Goal: Information Seeking & Learning: Understand process/instructions

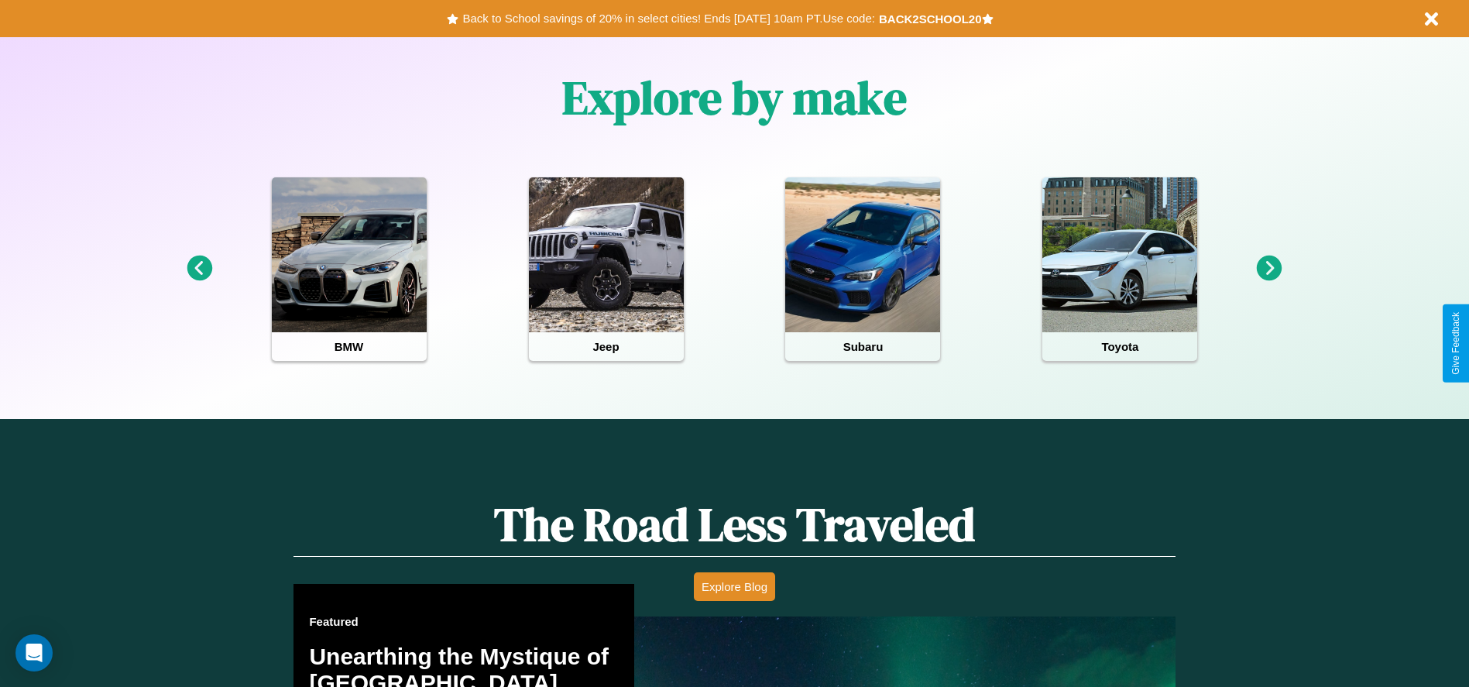
scroll to position [884, 0]
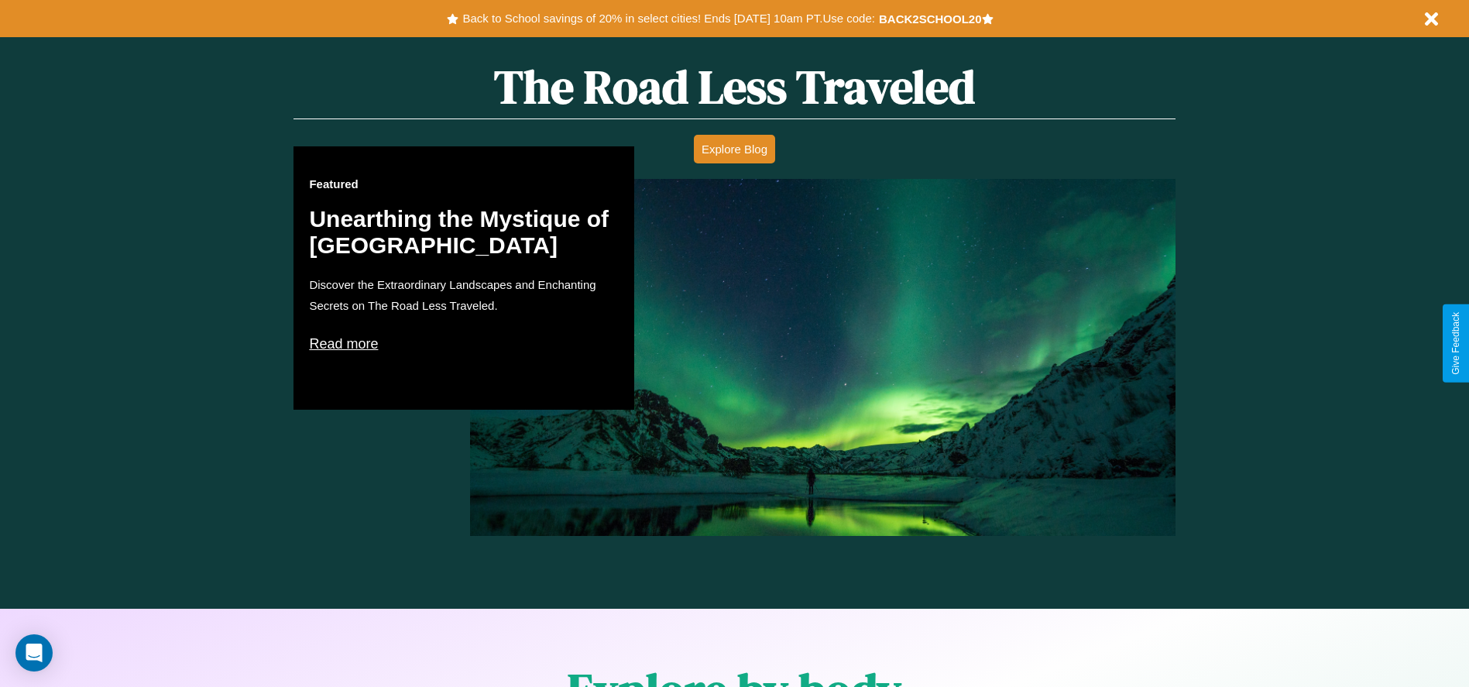
click at [464, 343] on p "Read more" at bounding box center [464, 343] width 310 height 25
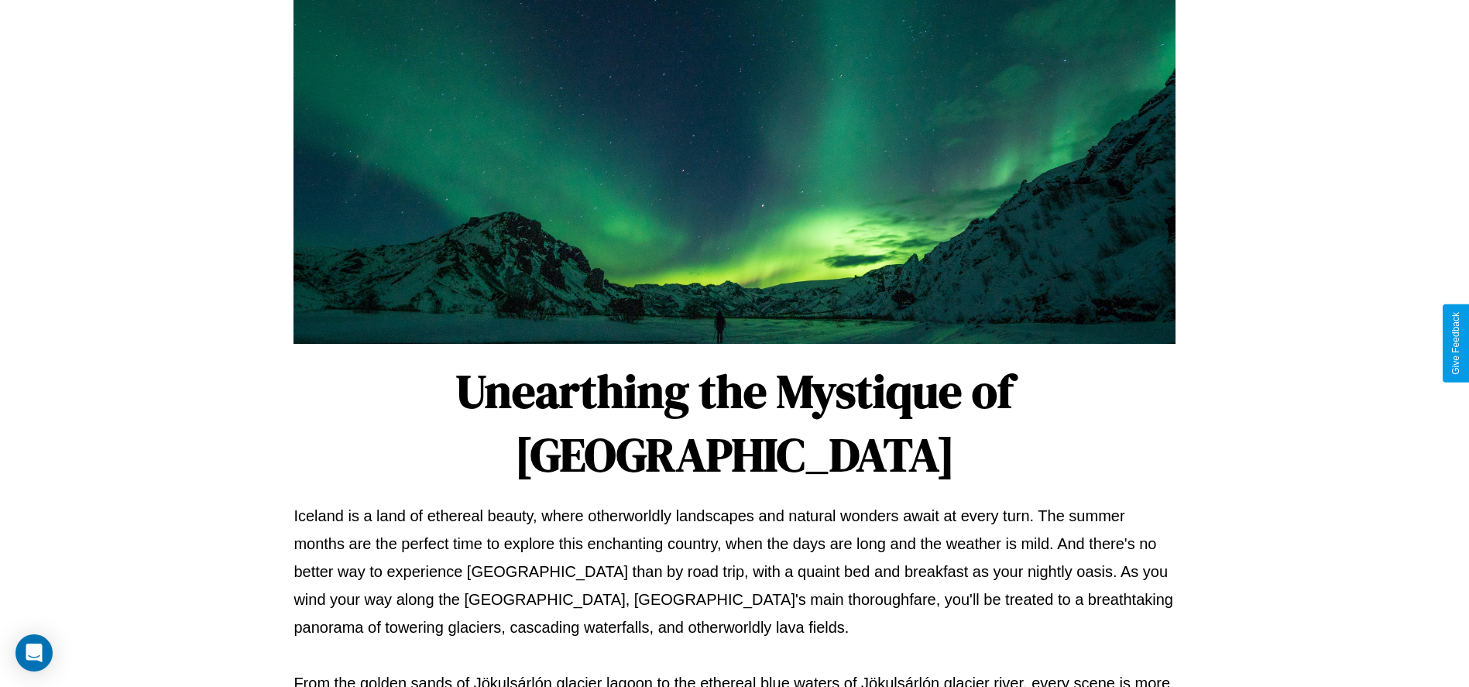
scroll to position [513, 0]
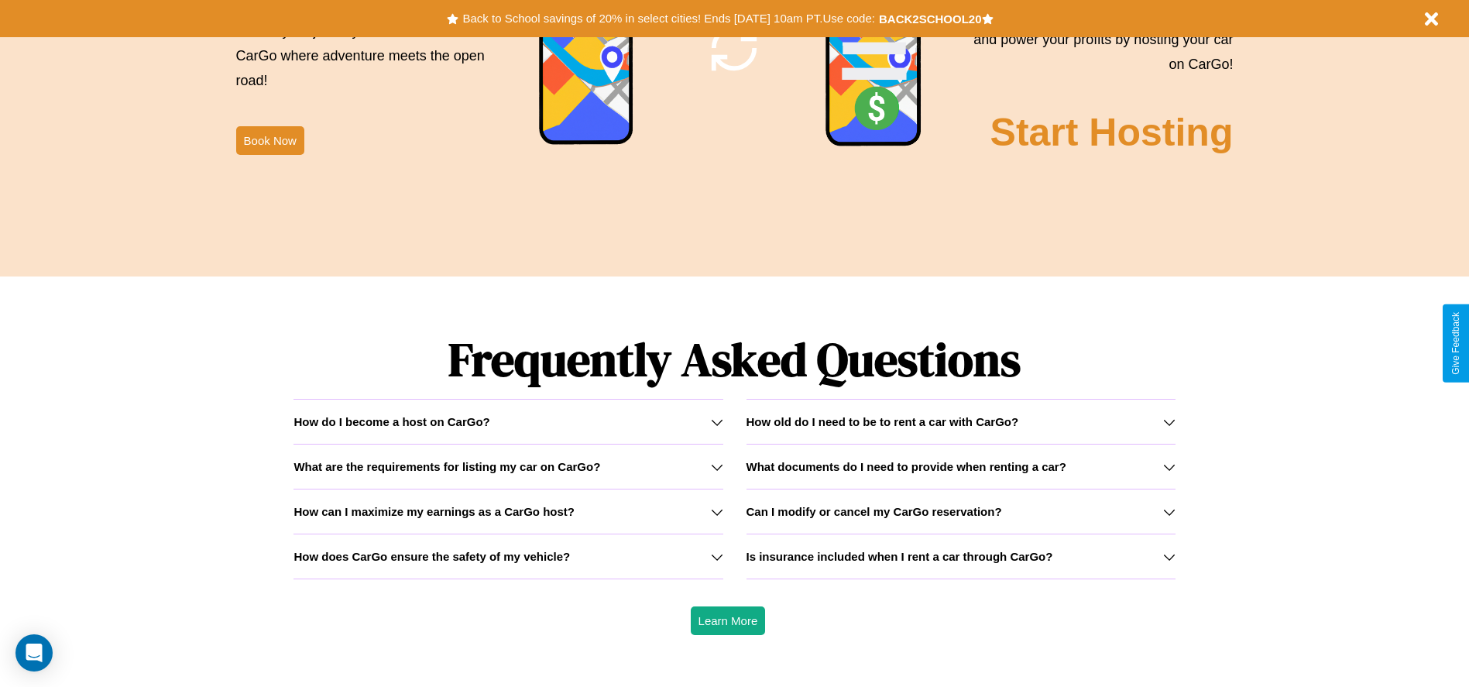
scroll to position [2222, 0]
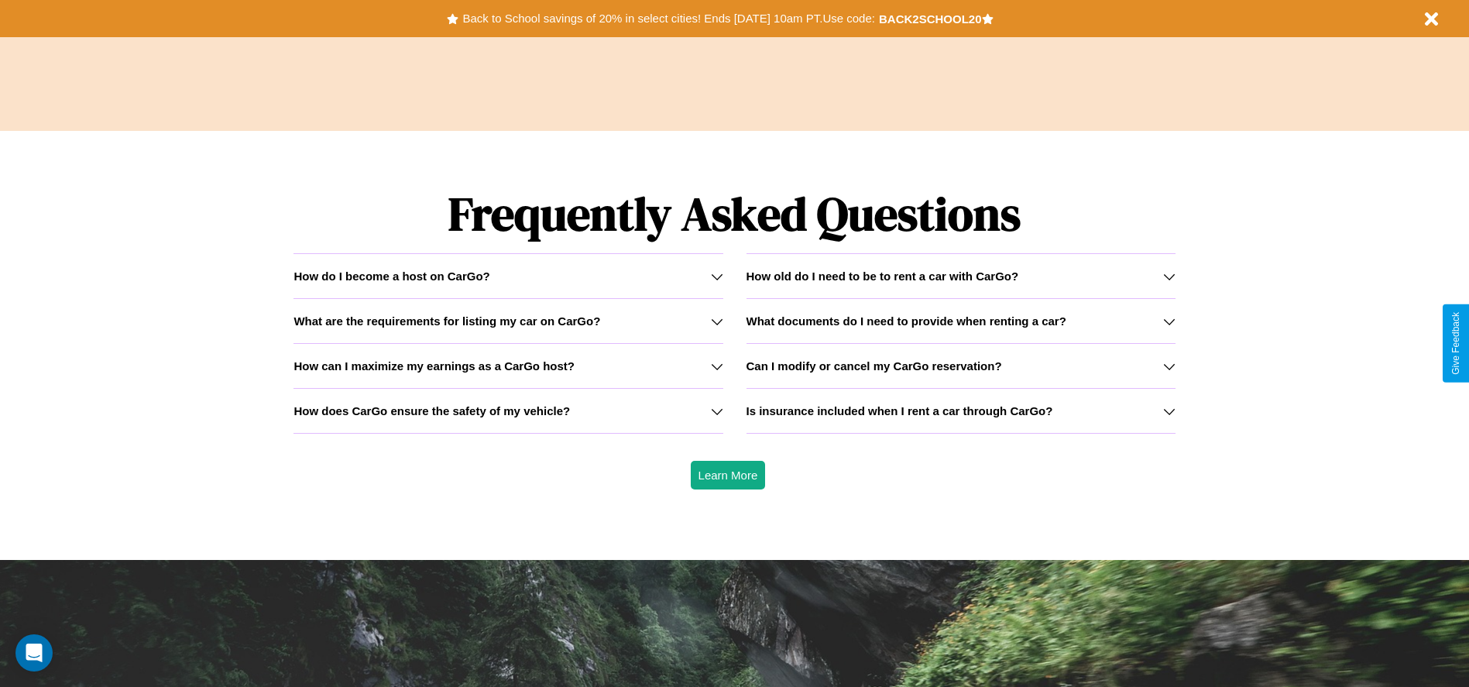
click at [960, 366] on h3 "Can I modify or cancel my CarGo reservation?" at bounding box center [875, 365] width 256 height 13
click at [716, 366] on icon at bounding box center [717, 366] width 12 height 12
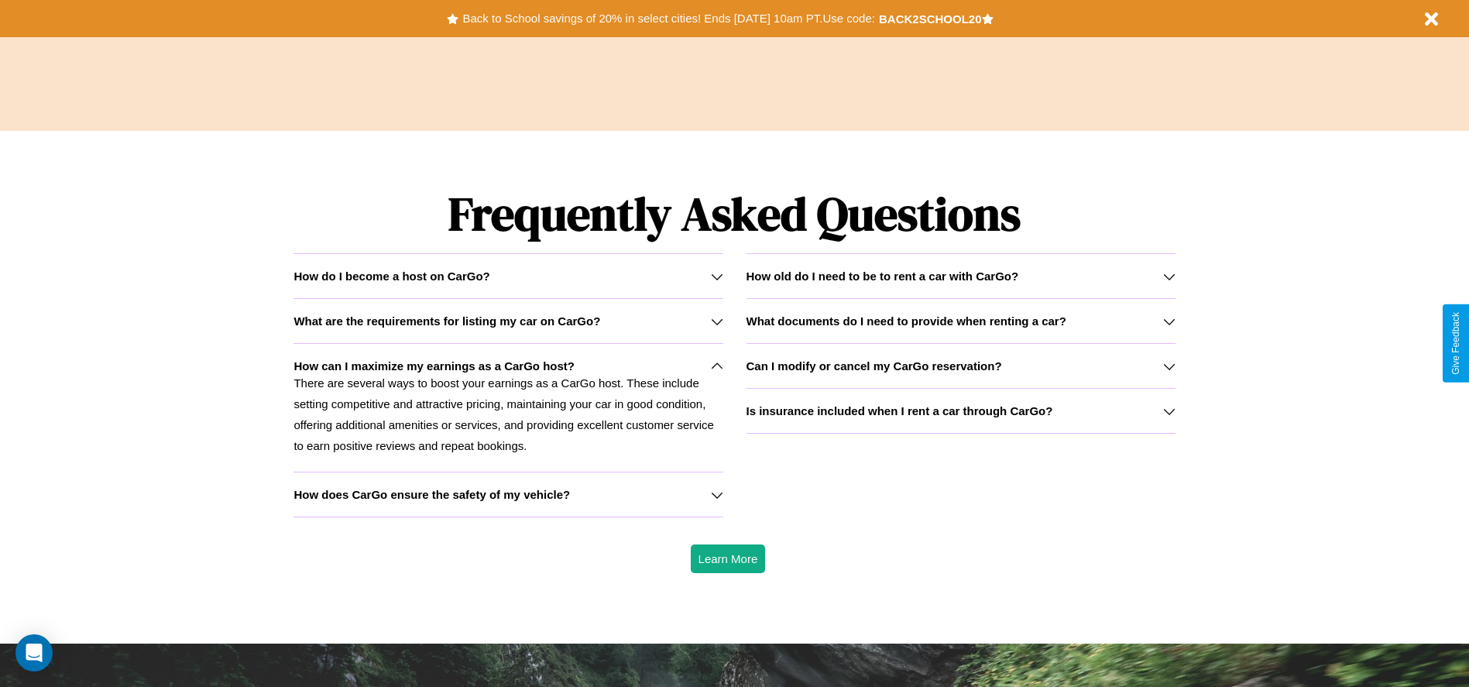
click at [508, 276] on div "How do I become a host on CarGo?" at bounding box center [508, 276] width 429 height 13
click at [1169, 276] on icon at bounding box center [1169, 276] width 12 height 12
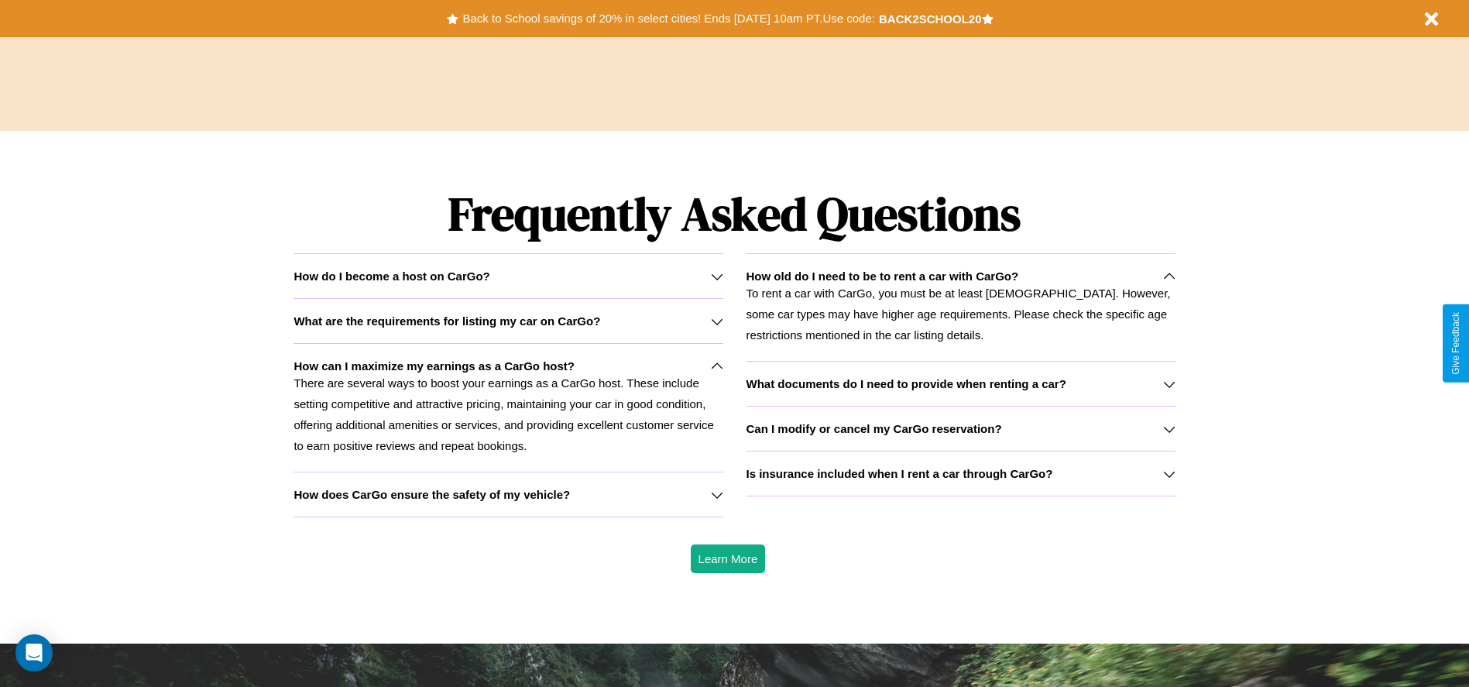
click at [508, 276] on div "How do I become a host on CarGo?" at bounding box center [508, 276] width 429 height 13
click at [1169, 276] on icon at bounding box center [1169, 276] width 12 height 12
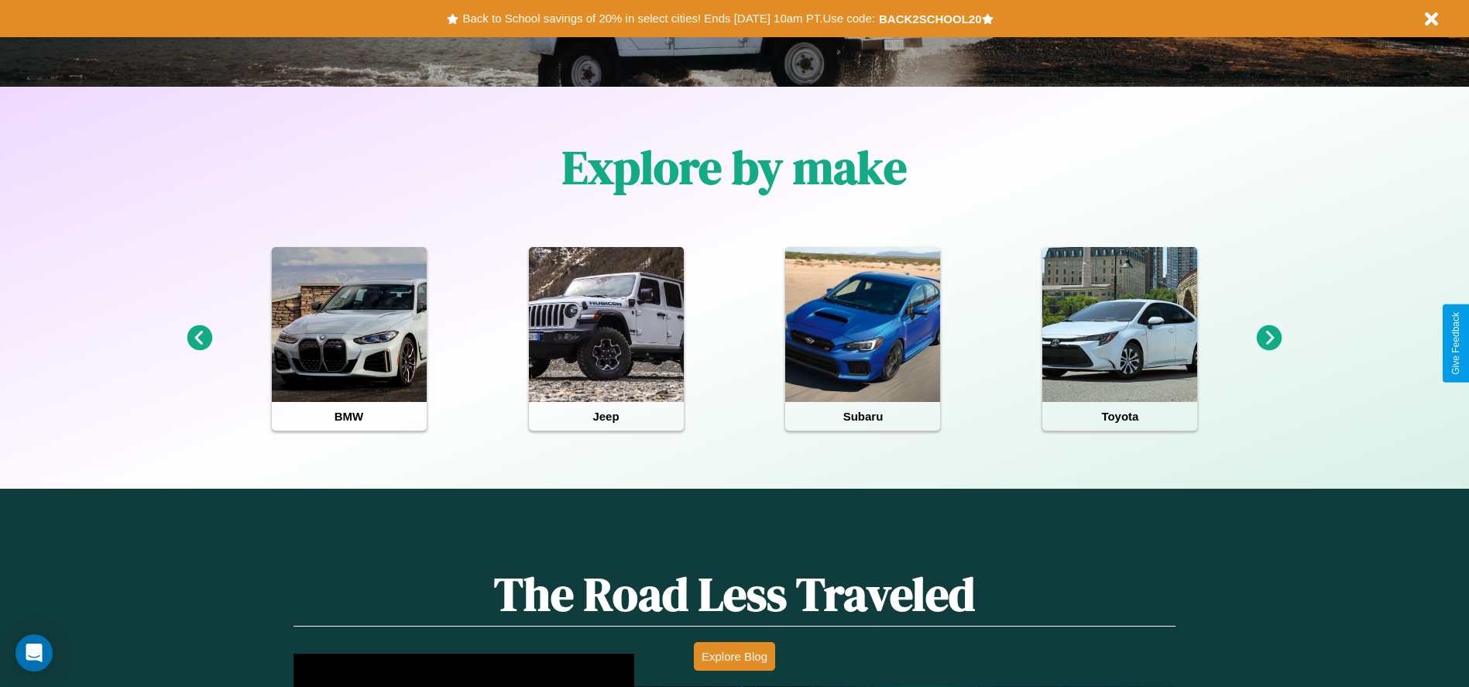
scroll to position [0, 0]
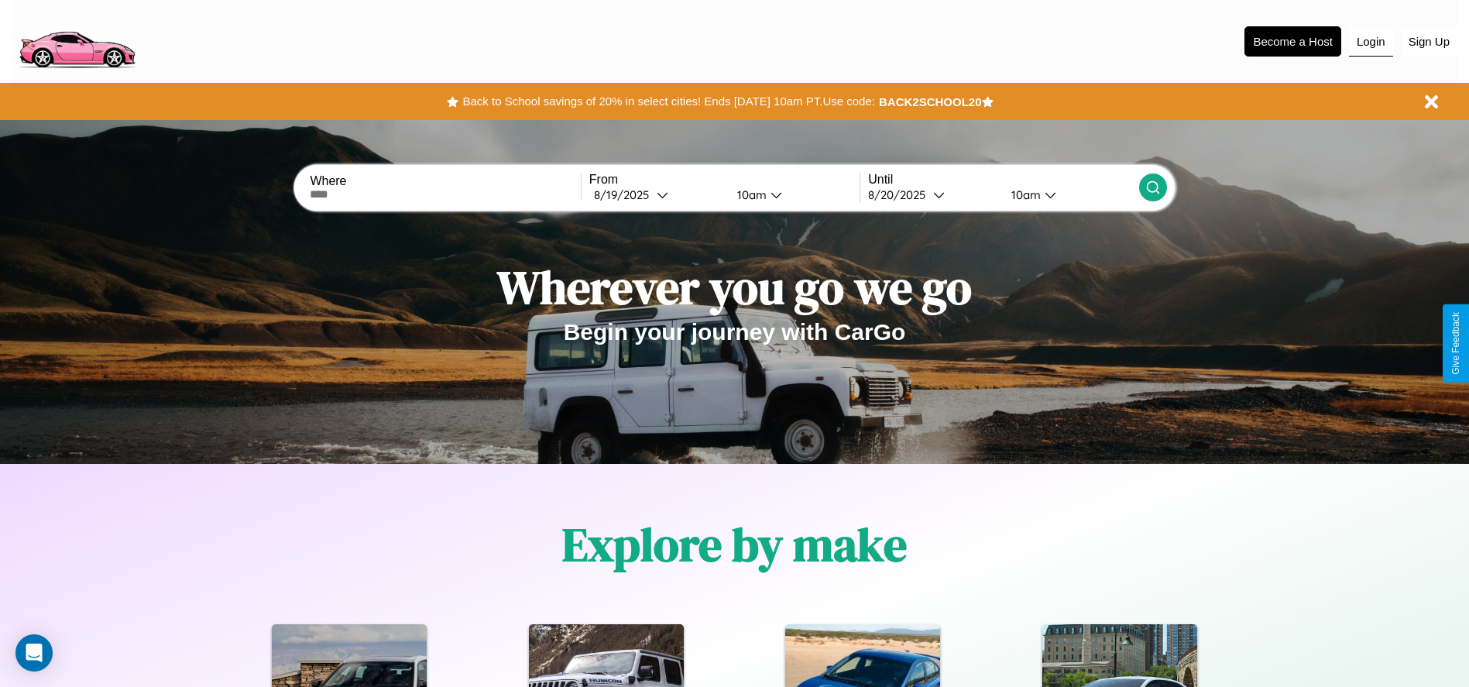
click at [1371, 41] on button "Login" at bounding box center [1371, 41] width 44 height 29
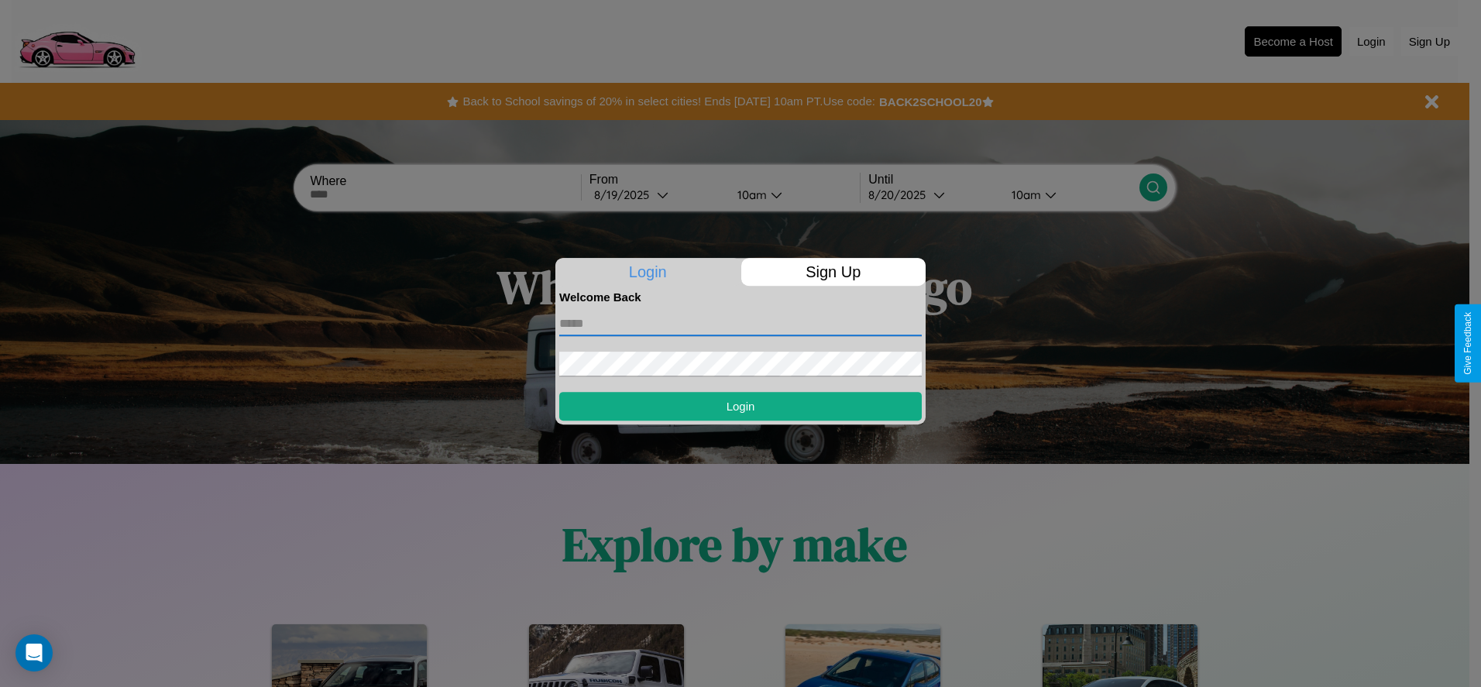
click at [740, 323] on input "text" at bounding box center [740, 323] width 362 height 25
type input "**********"
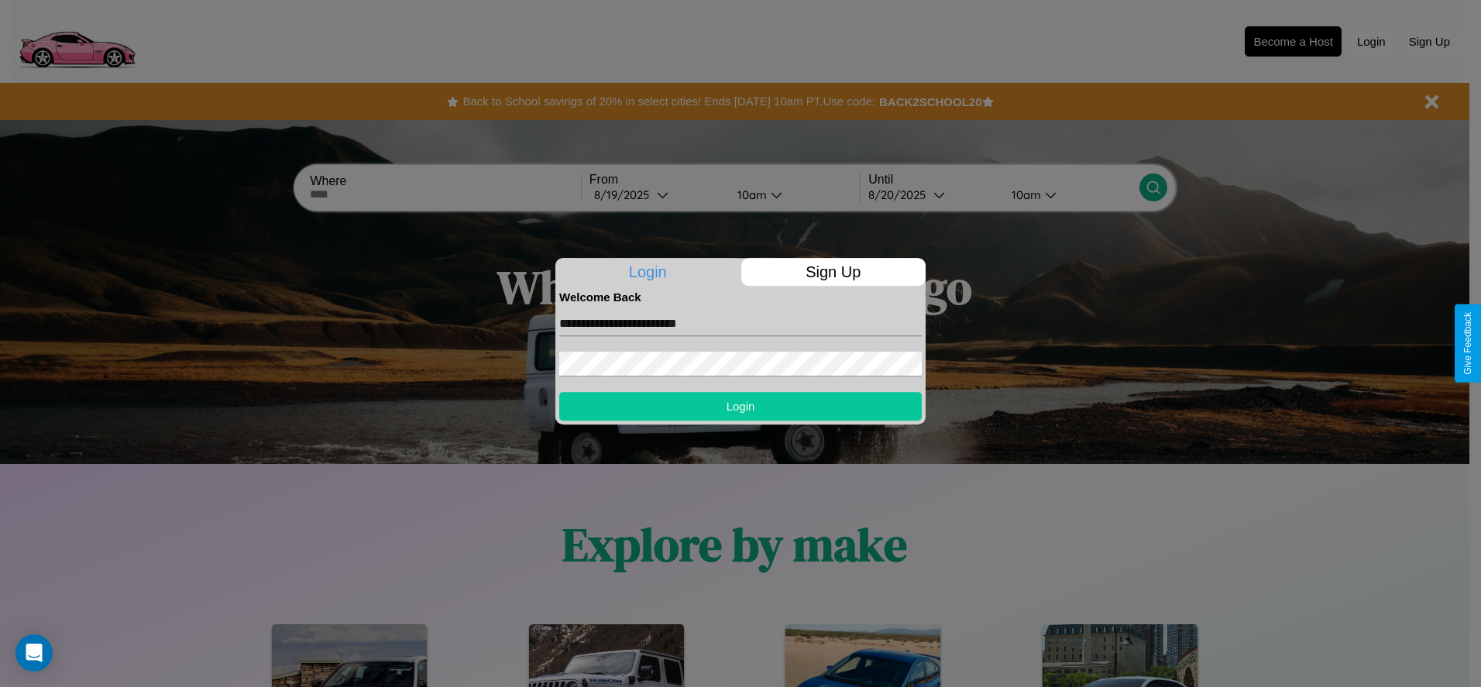
click at [740, 406] on button "Login" at bounding box center [740, 406] width 362 height 29
